Goal: Task Accomplishment & Management: Use online tool/utility

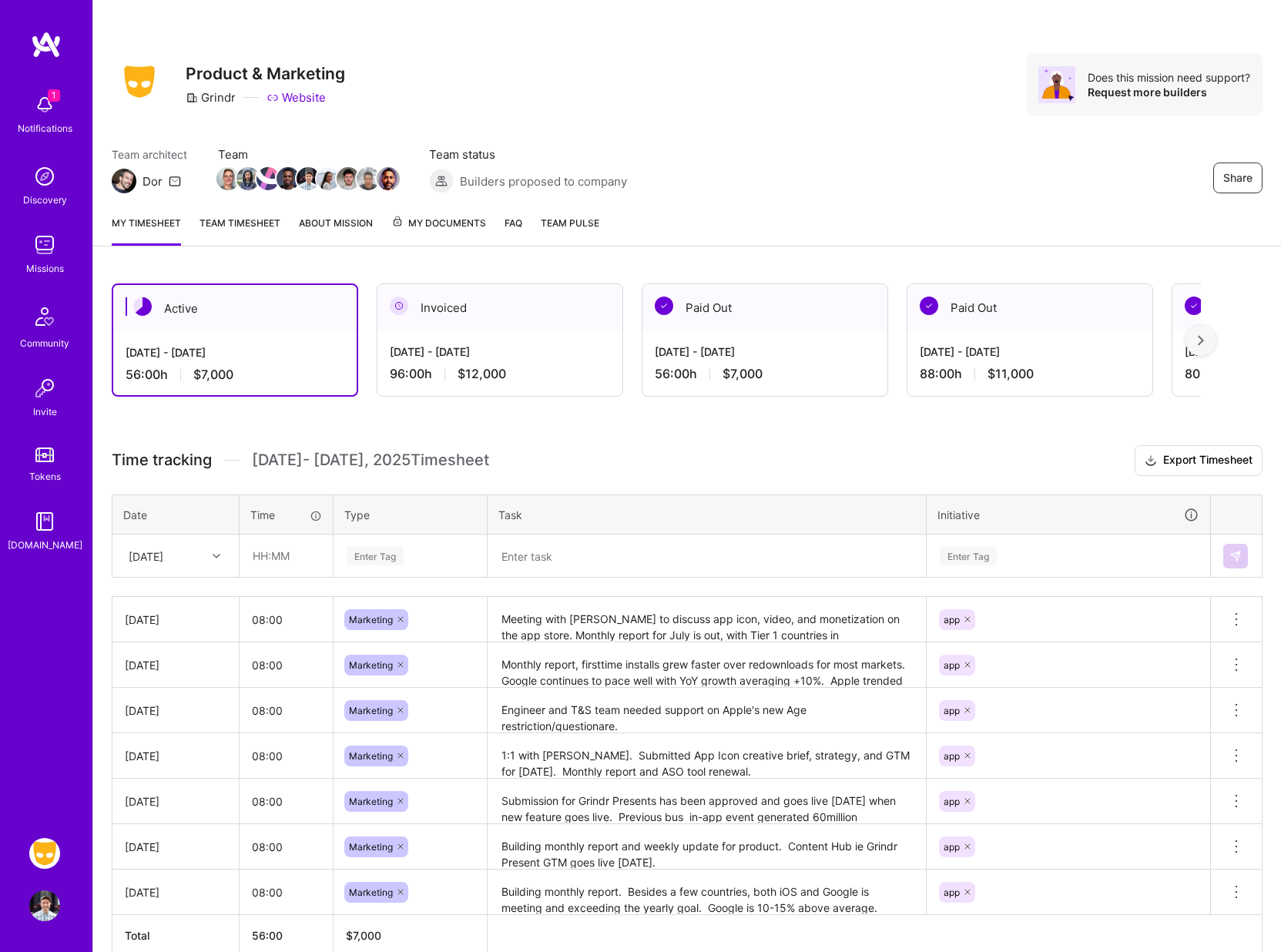
click at [631, 104] on div "Share Product & Marketing Grindr Website Does this mission need support? Reques…" at bounding box center [687, 84] width 1151 height 61
click at [300, 554] on input "text" at bounding box center [285, 556] width 92 height 41
type input "08:00"
click at [380, 559] on div "Enter Tag" at bounding box center [375, 556] width 57 height 24
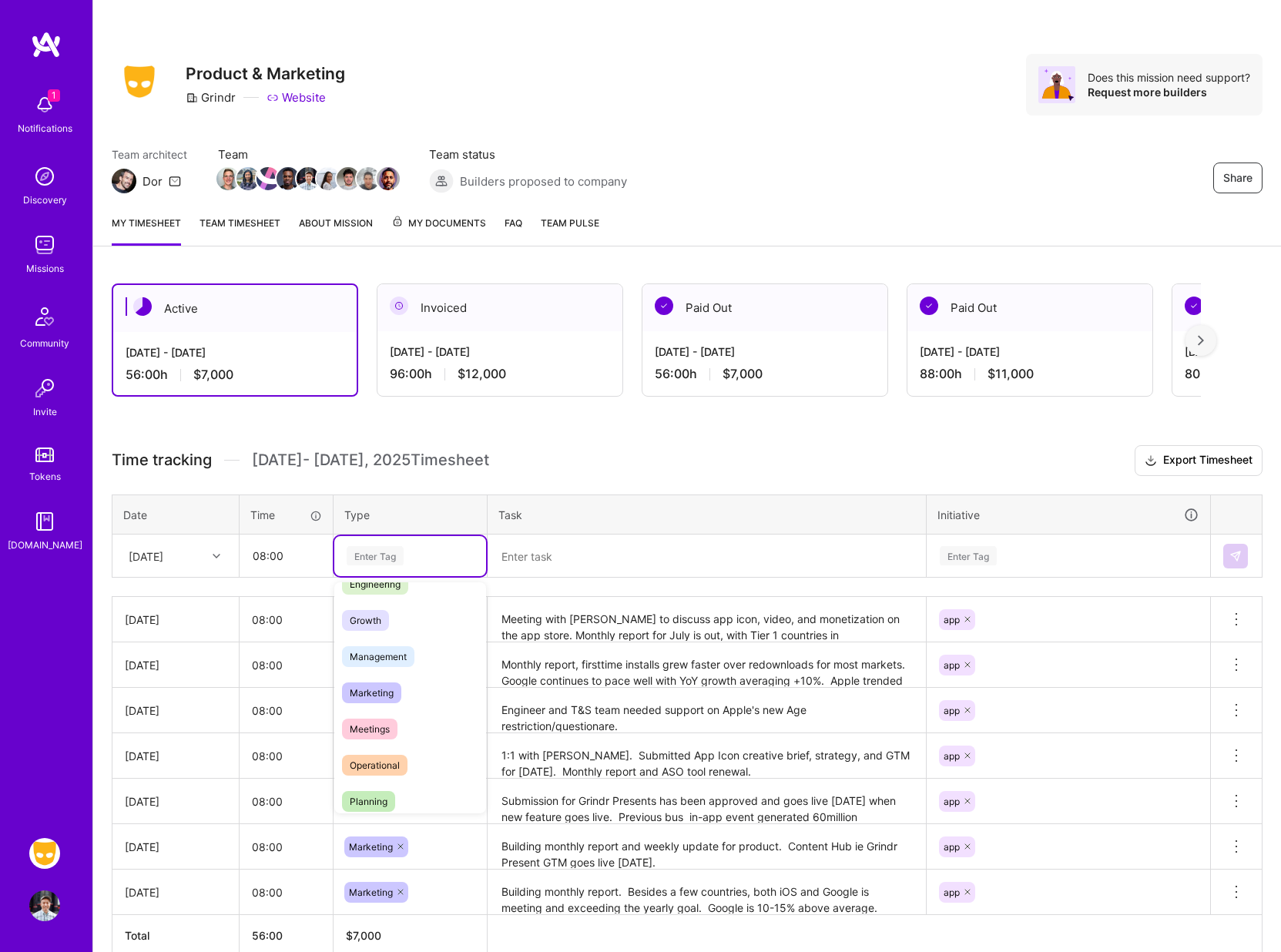
scroll to position [148, 0]
click at [380, 674] on span "Marketing" at bounding box center [372, 676] width 60 height 20
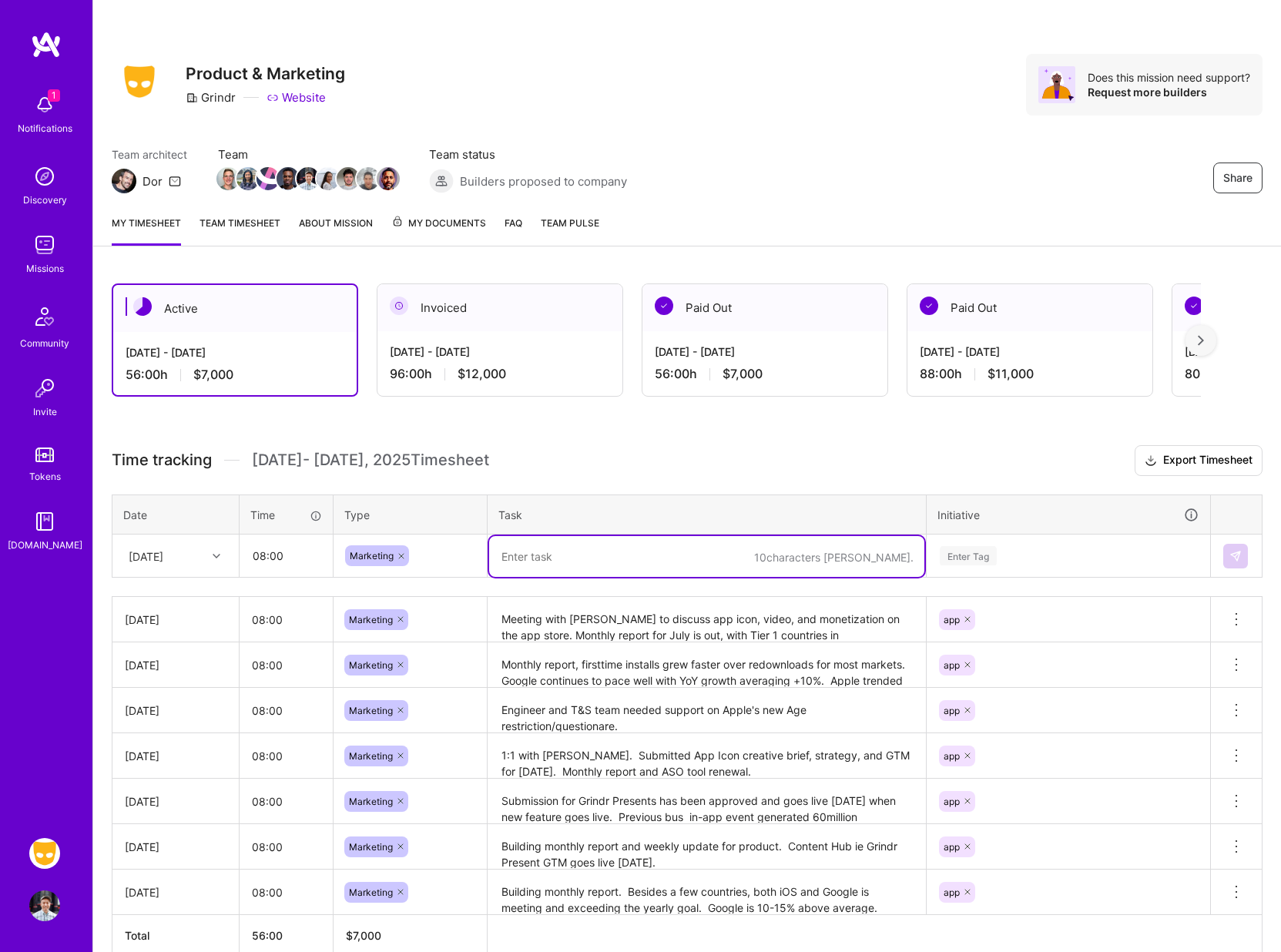
click at [572, 551] on textarea at bounding box center [707, 556] width 436 height 41
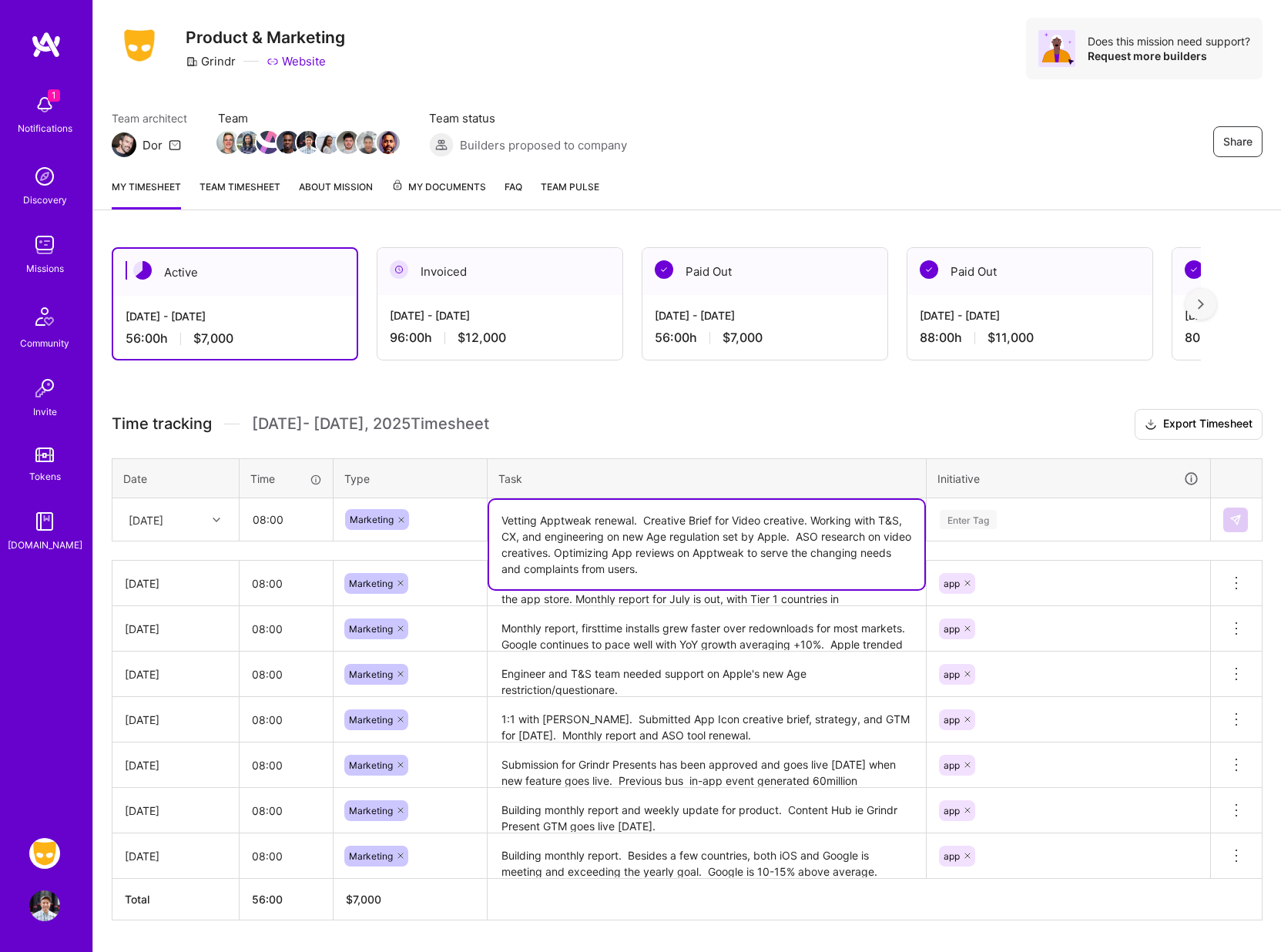
scroll to position [37, 0]
type textarea "Vetting Apptweak renewal. Creative Brief for Video creative. Working with T&S, …"
click at [965, 518] on div "Enter Tag" at bounding box center [968, 518] width 57 height 24
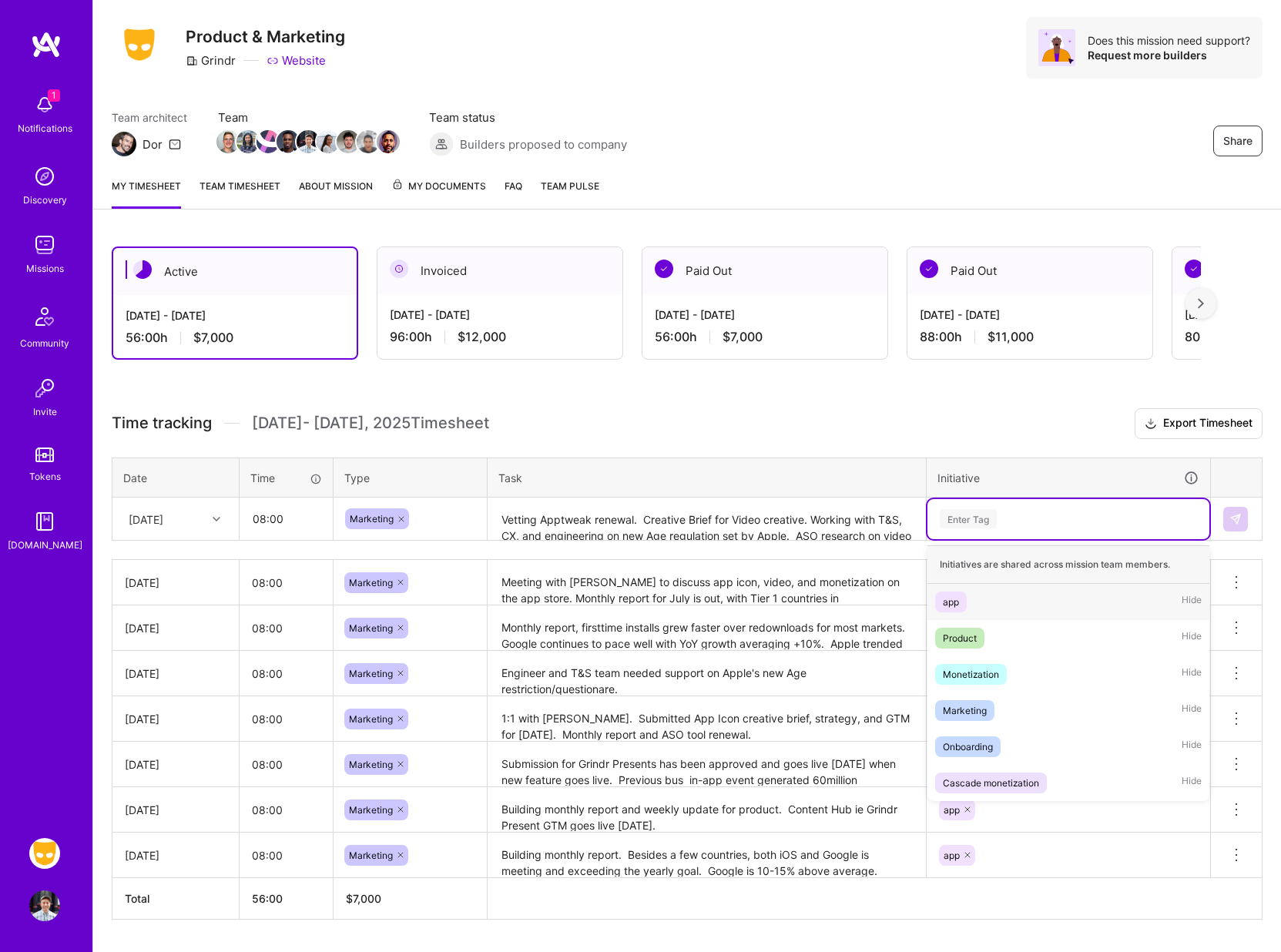
click at [955, 591] on span "app" at bounding box center [951, 601] width 32 height 20
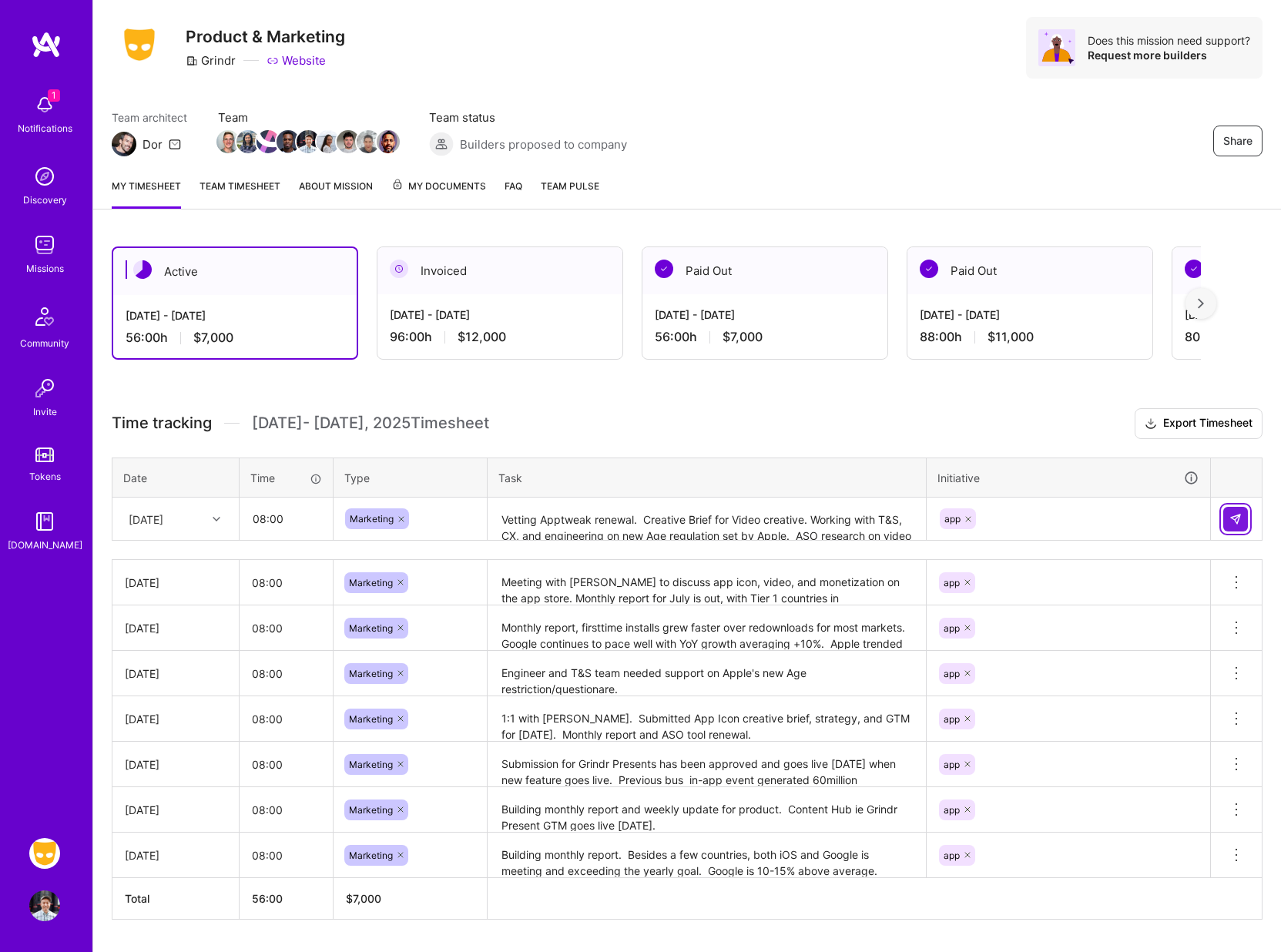
click at [1241, 519] on img at bounding box center [1236, 519] width 12 height 12
